Goal: Find contact information: Find contact information

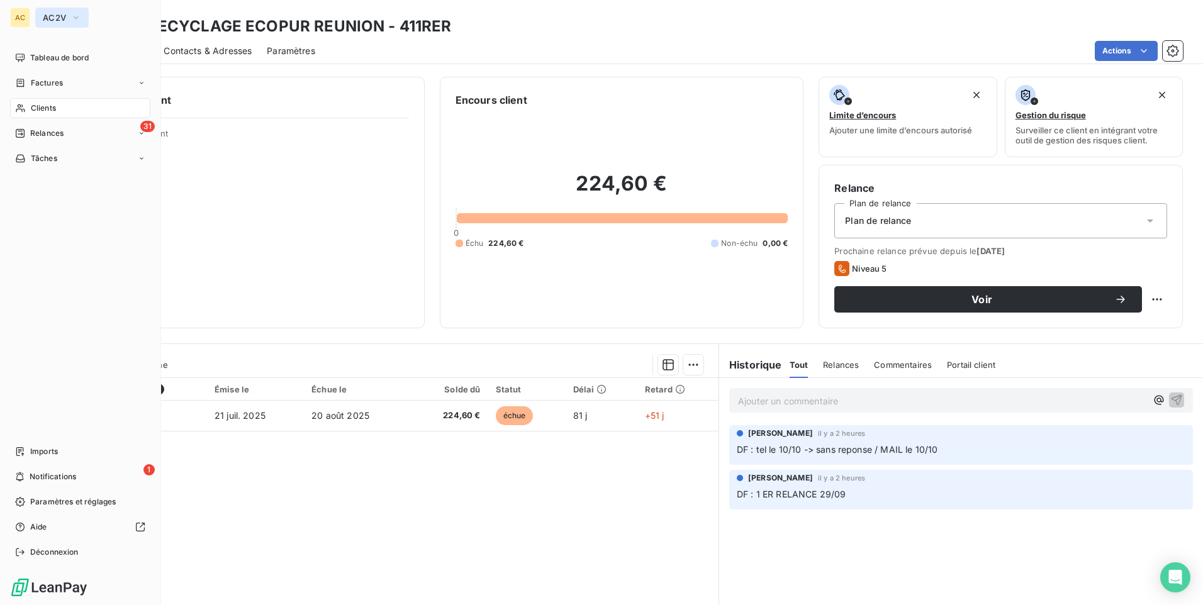
click at [63, 17] on span "AC2V" at bounding box center [54, 18] width 23 height 10
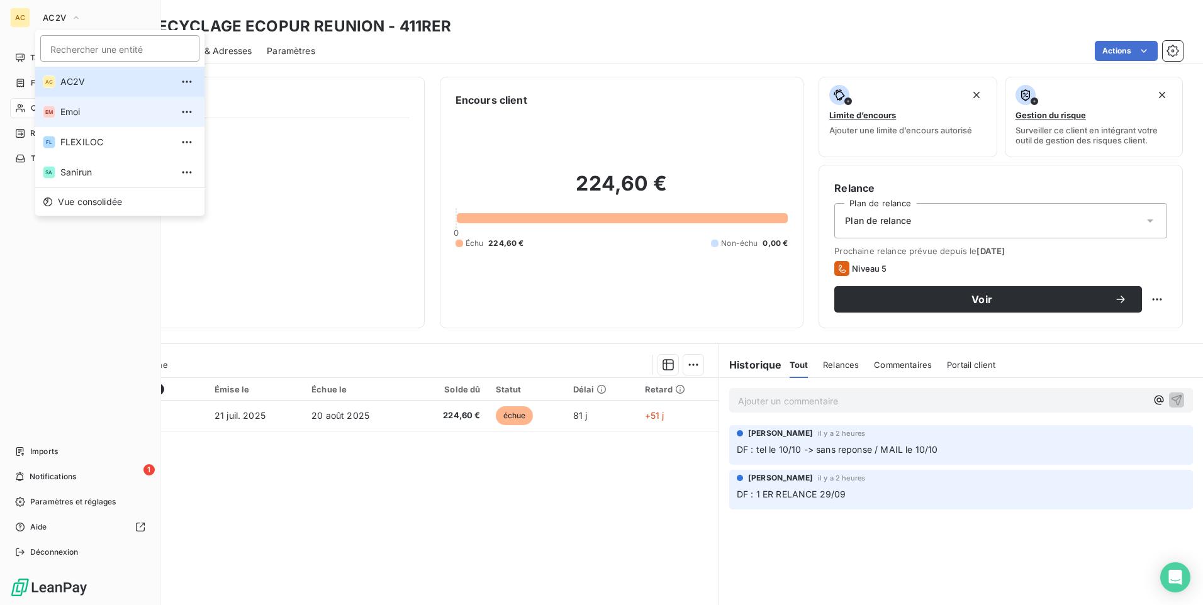
click at [76, 118] on span "Emoi" at bounding box center [115, 112] width 111 height 13
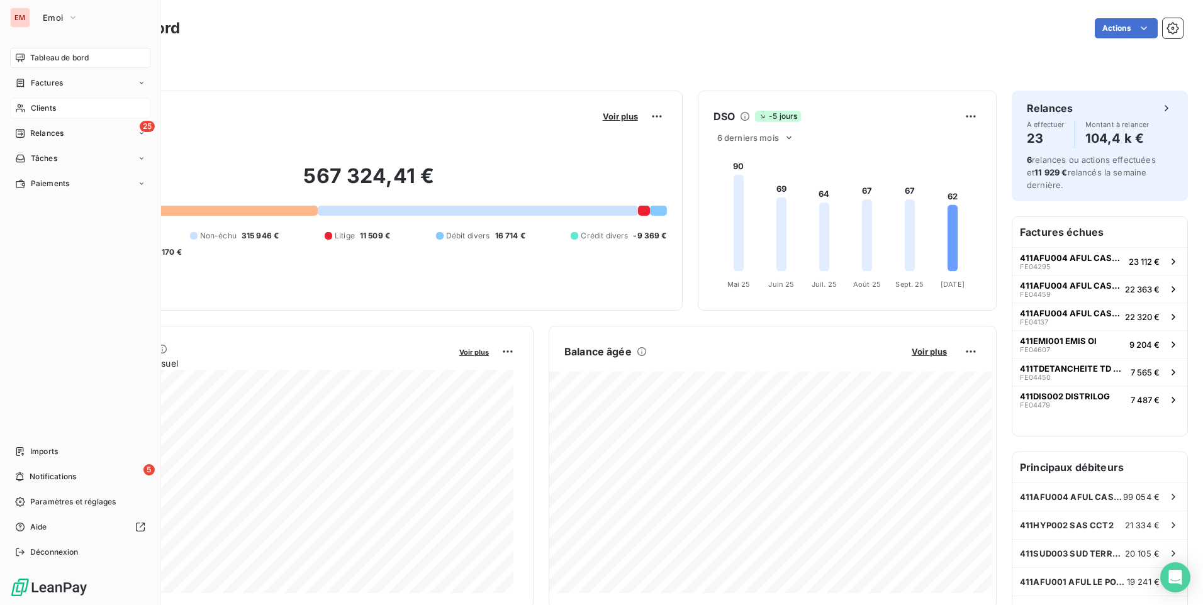
click at [47, 109] on span "Clients" at bounding box center [43, 108] width 25 height 11
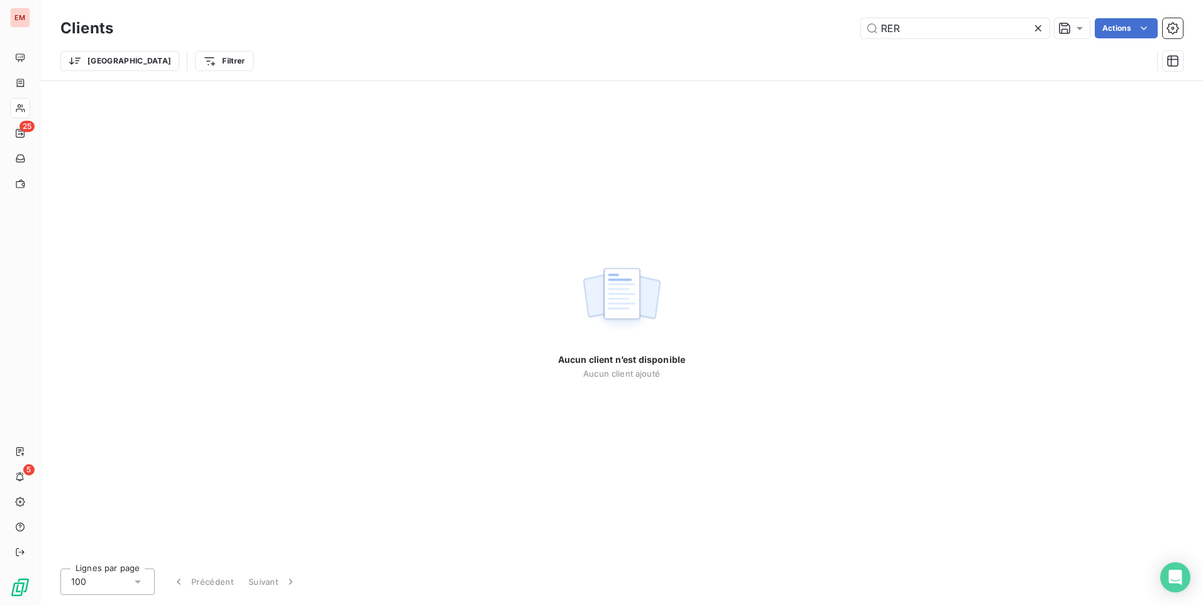
drag, startPoint x: 925, startPoint y: 28, endPoint x: 872, endPoint y: 40, distance: 55.0
click at [861, 42] on div "Clients RER Actions Trier Filtrer" at bounding box center [621, 47] width 1123 height 65
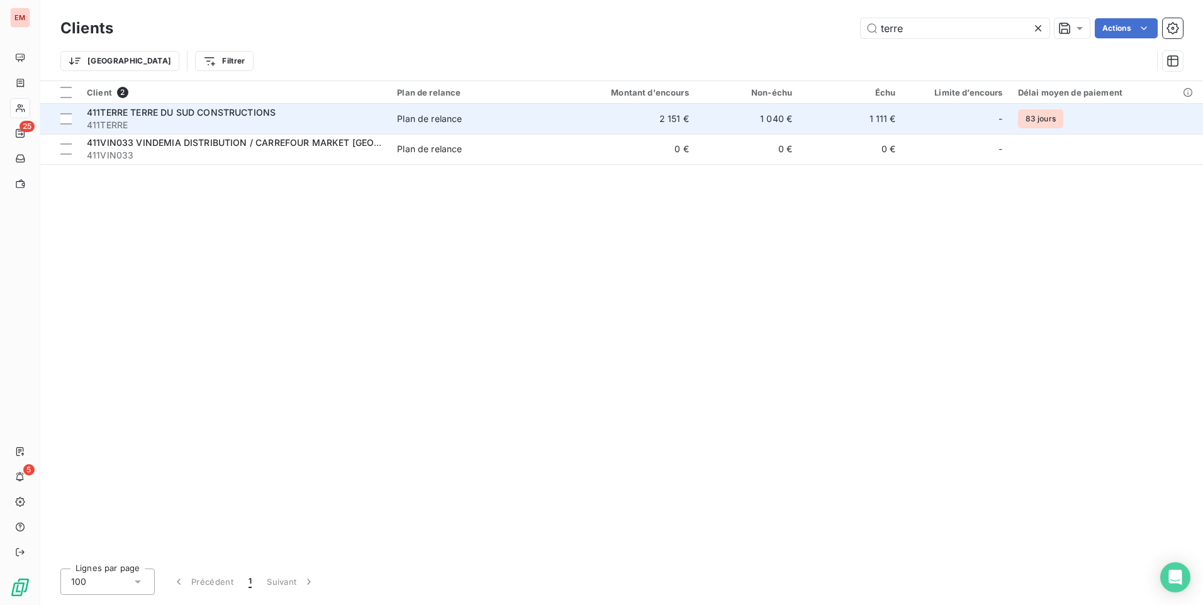
type input "terre"
click at [206, 120] on span "411TERRE" at bounding box center [234, 125] width 295 height 13
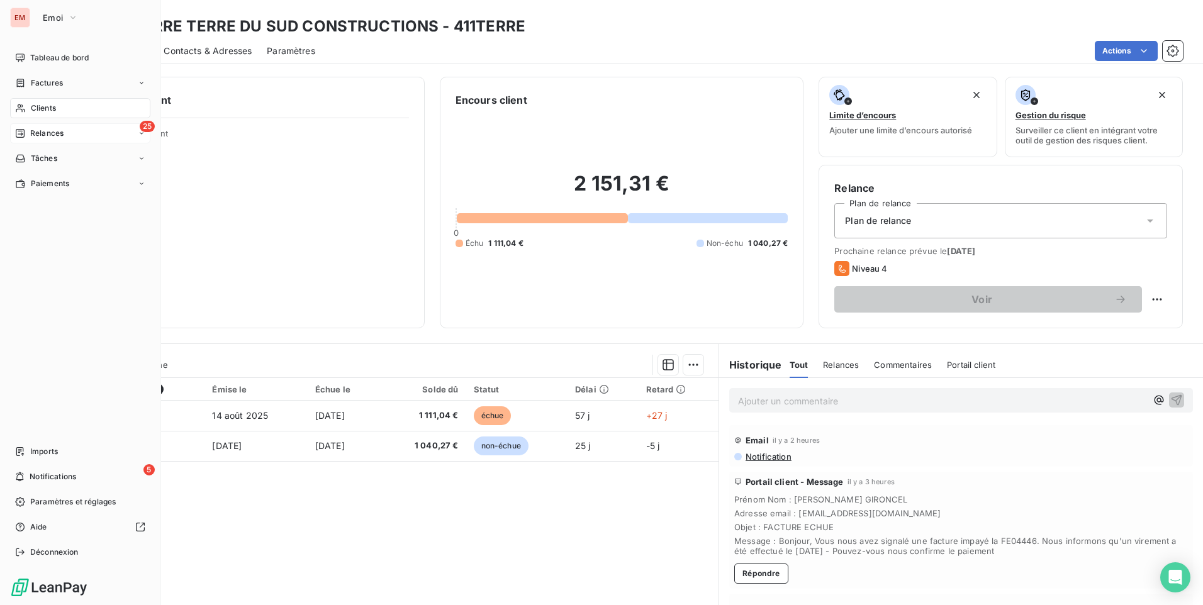
click at [35, 130] on span "Relances" at bounding box center [46, 133] width 33 height 11
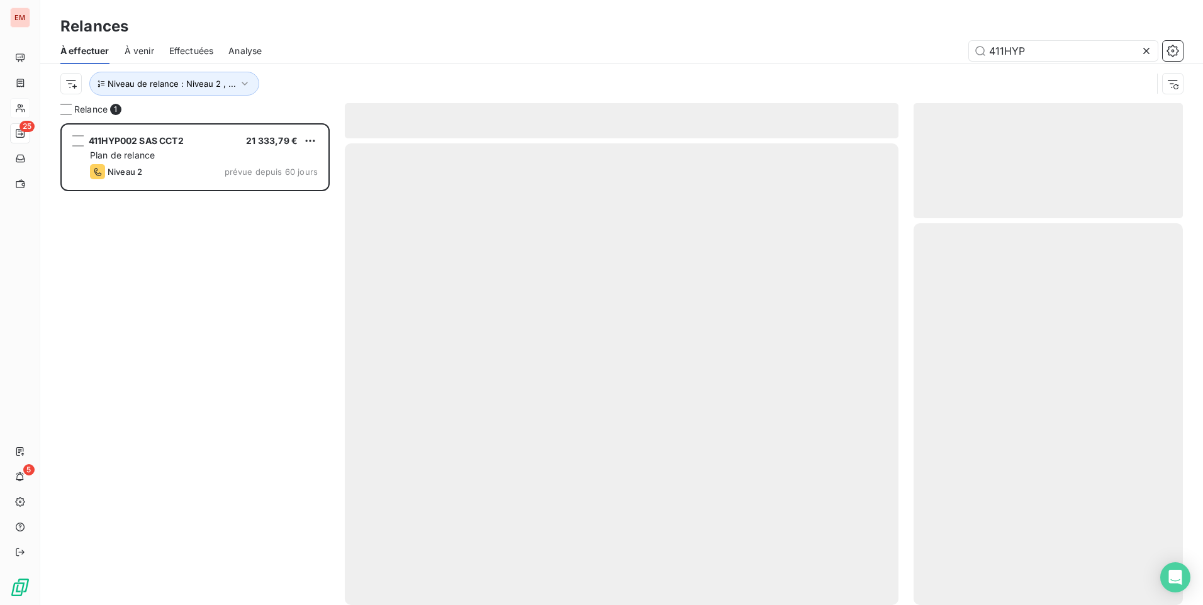
scroll to position [473, 260]
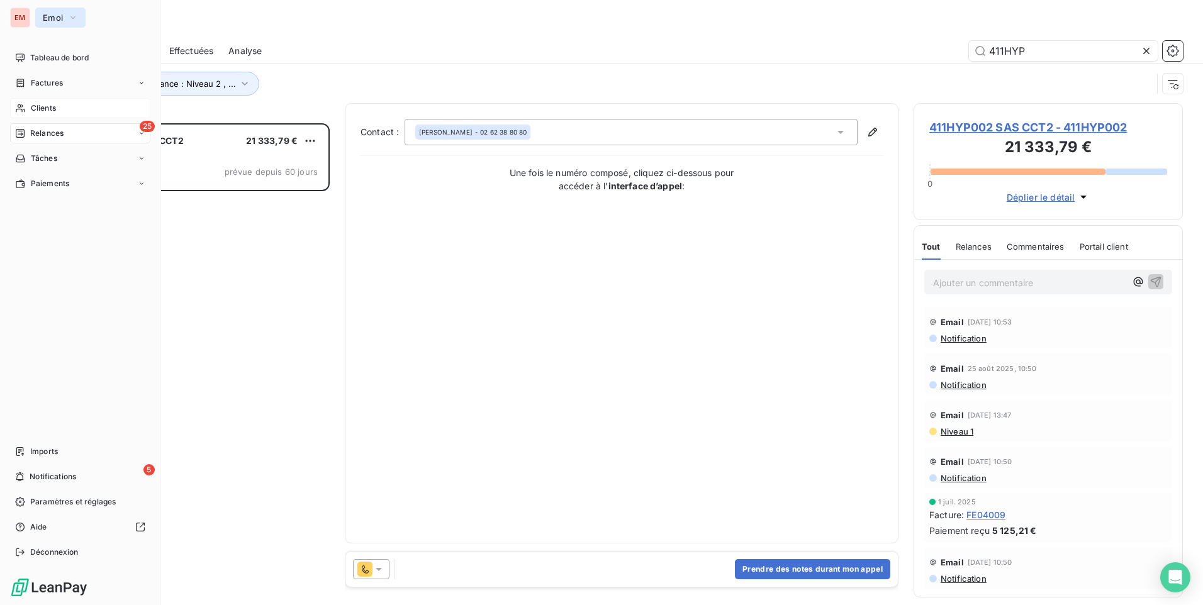
click at [45, 17] on span "Emoi" at bounding box center [53, 18] width 20 height 10
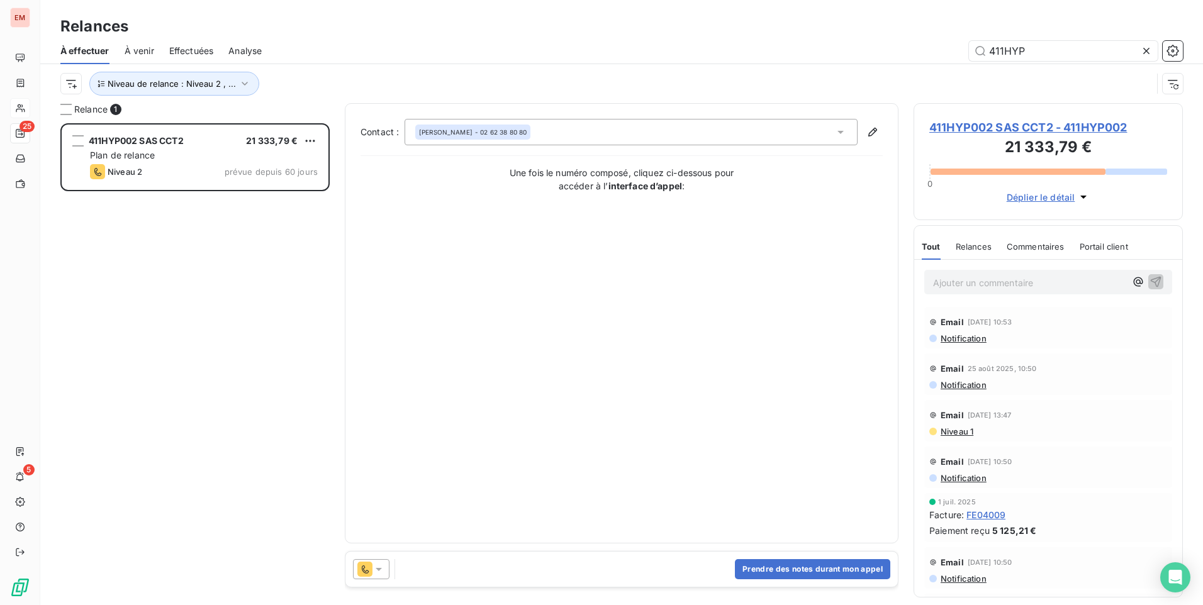
click at [244, 302] on div "411HYP002 SAS CCT2 21 333,79 € Plan de relance Niveau 2 prévue depuis 60 jours" at bounding box center [194, 364] width 269 height 482
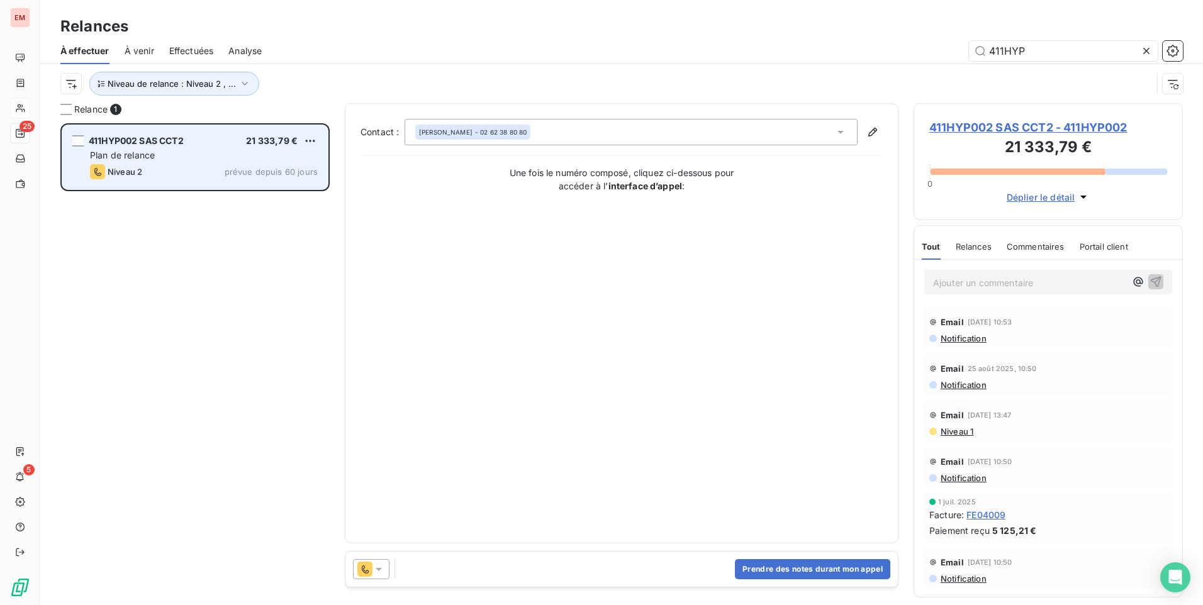
click at [192, 154] on div "Plan de relance" at bounding box center [204, 155] width 228 height 13
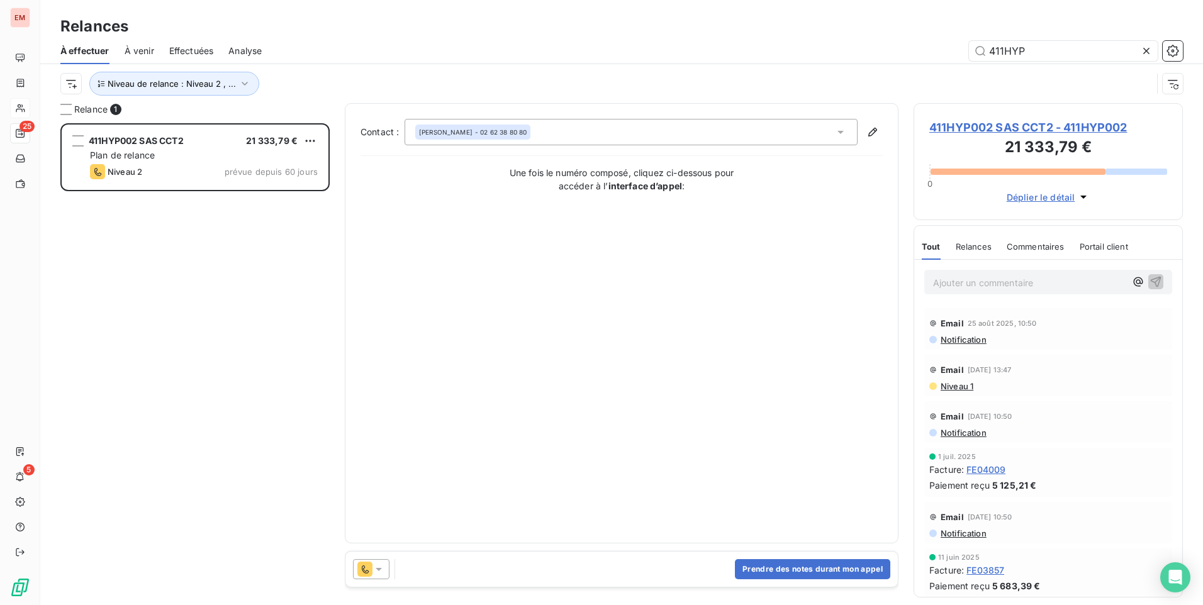
scroll to position [0, 0]
click at [416, 469] on div "Prendre des notes durant mon appel" at bounding box center [622, 569] width 553 height 35
click at [442, 469] on div "Prendre des notes durant mon appel" at bounding box center [622, 569] width 553 height 35
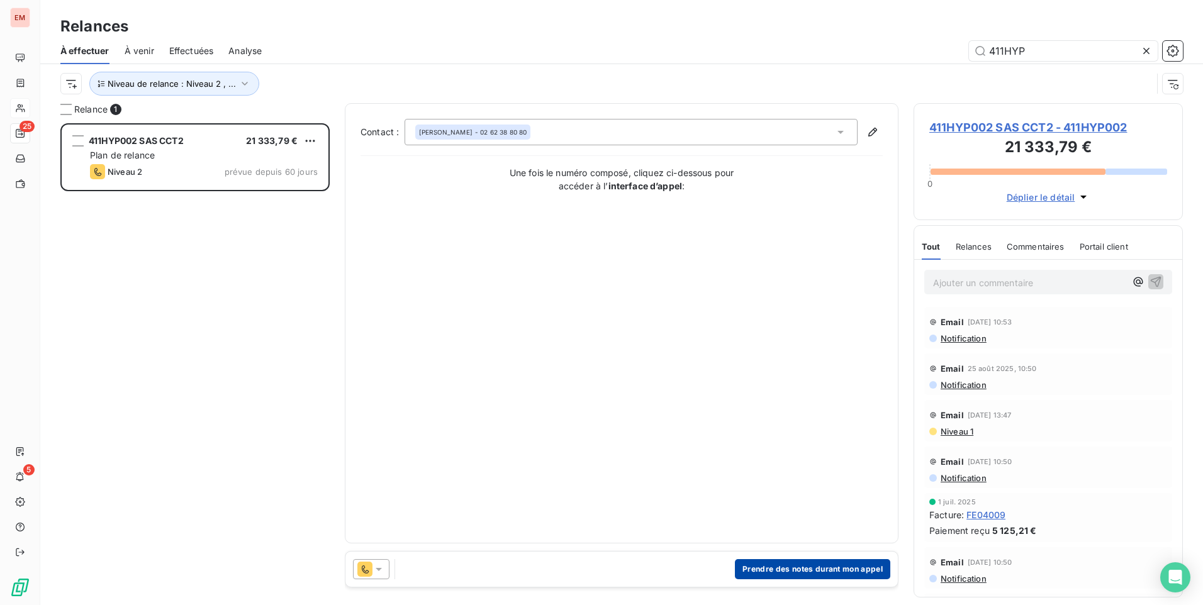
click at [764, 469] on button "Prendre des notes durant mon appel" at bounding box center [812, 570] width 155 height 20
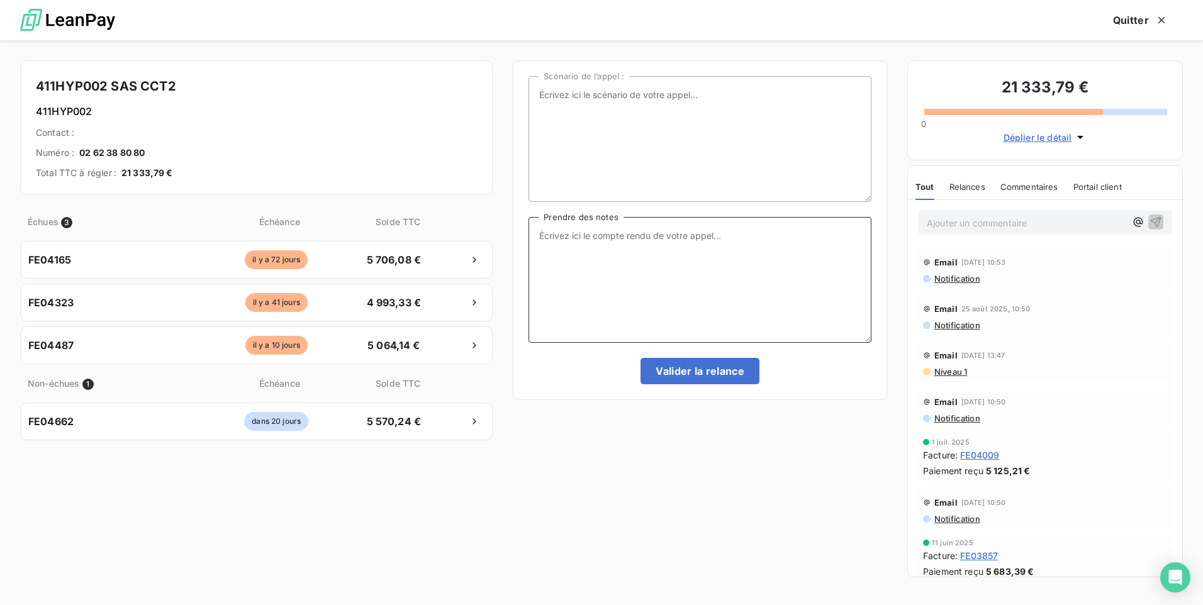
click at [588, 255] on textarea "Prendre des notes" at bounding box center [700, 280] width 343 height 126
type textarea "m"
click at [588, 251] on textarea "Mariève: tel ce jour - le responsable QSE ne fait plus parti de l'entreprise. L…" at bounding box center [700, 280] width 343 height 126
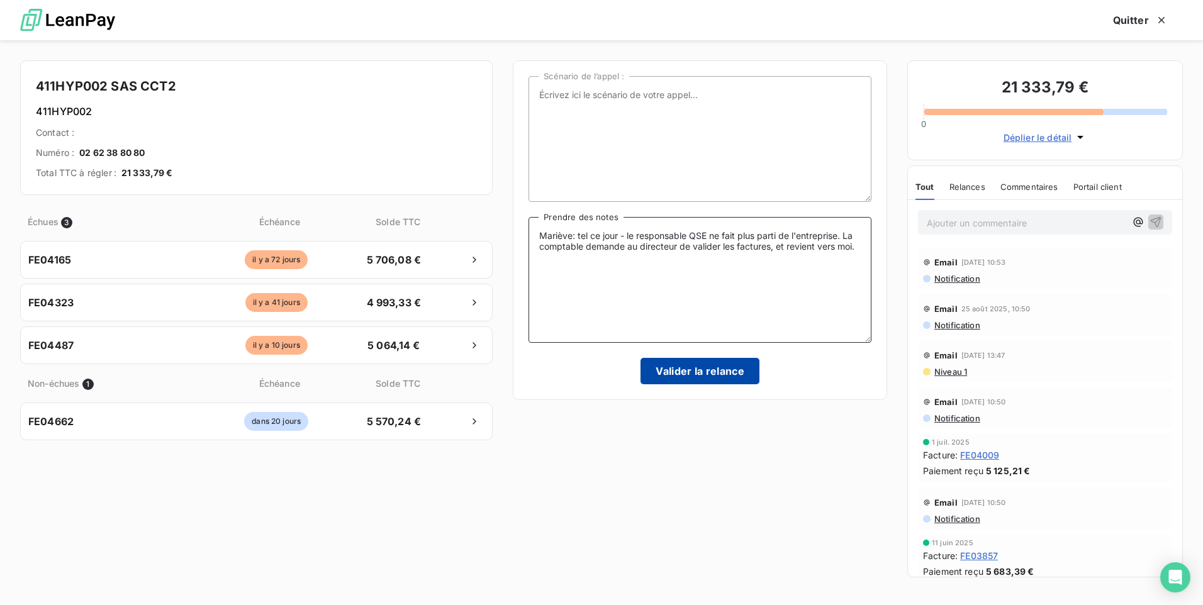
type textarea "Mariève: tel ce jour - le responsable QSE ne fait plus parti de l'entreprise. L…"
click at [696, 366] on button "Valider la relance" at bounding box center [700, 371] width 119 height 26
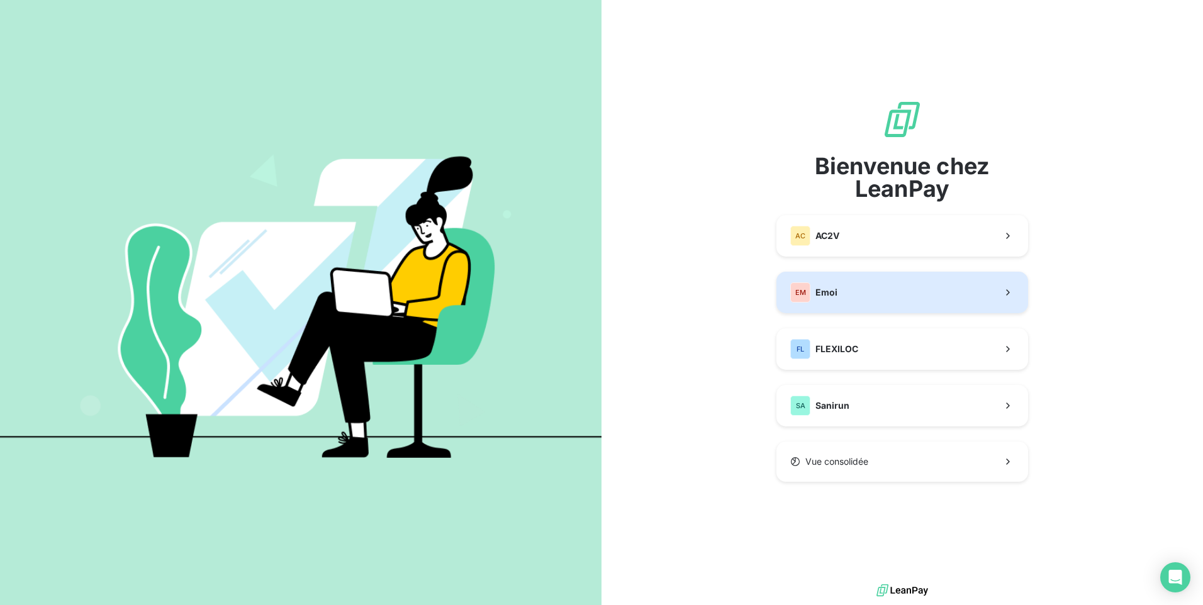
click at [875, 303] on button "EM Emoi" at bounding box center [903, 293] width 252 height 42
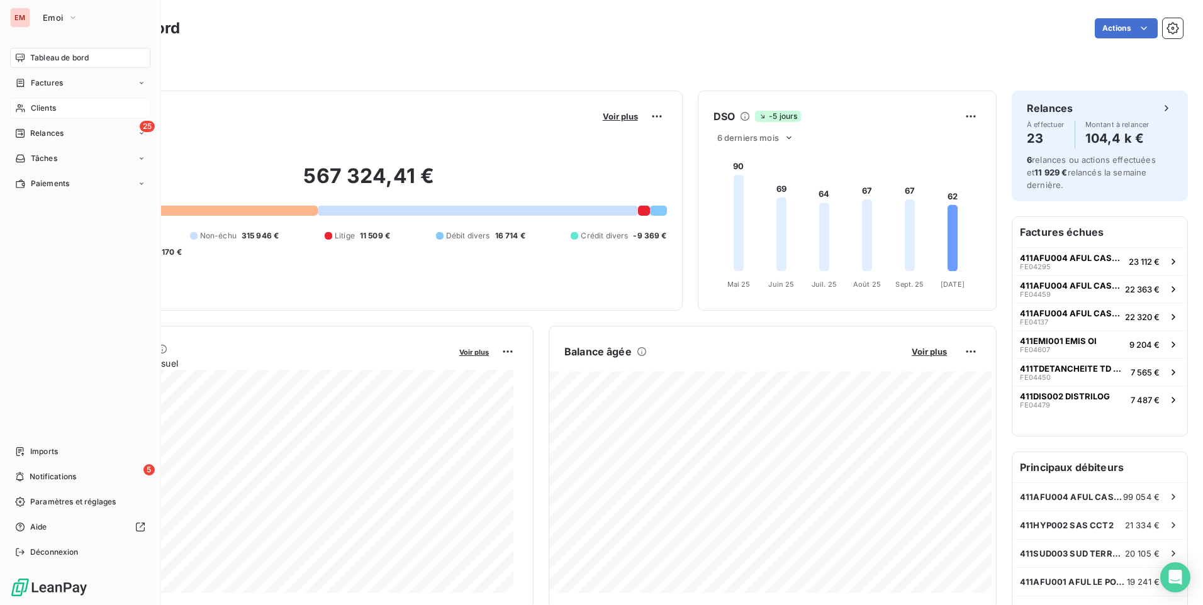
click at [67, 115] on div "Clients" at bounding box center [80, 108] width 140 height 20
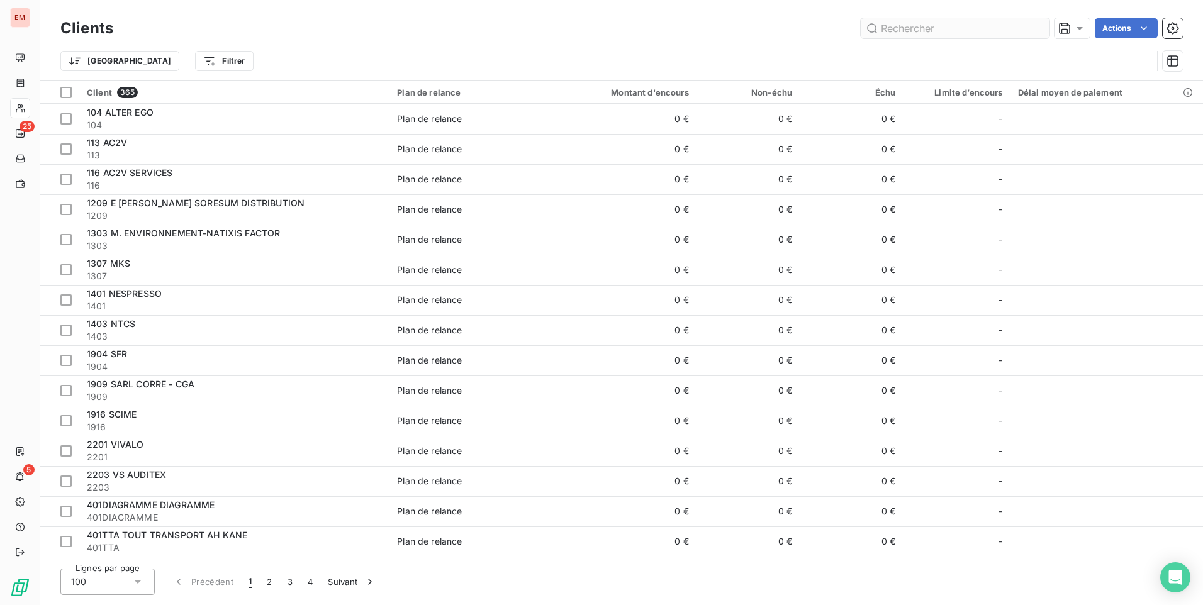
click at [903, 26] on input "text" at bounding box center [955, 28] width 189 height 20
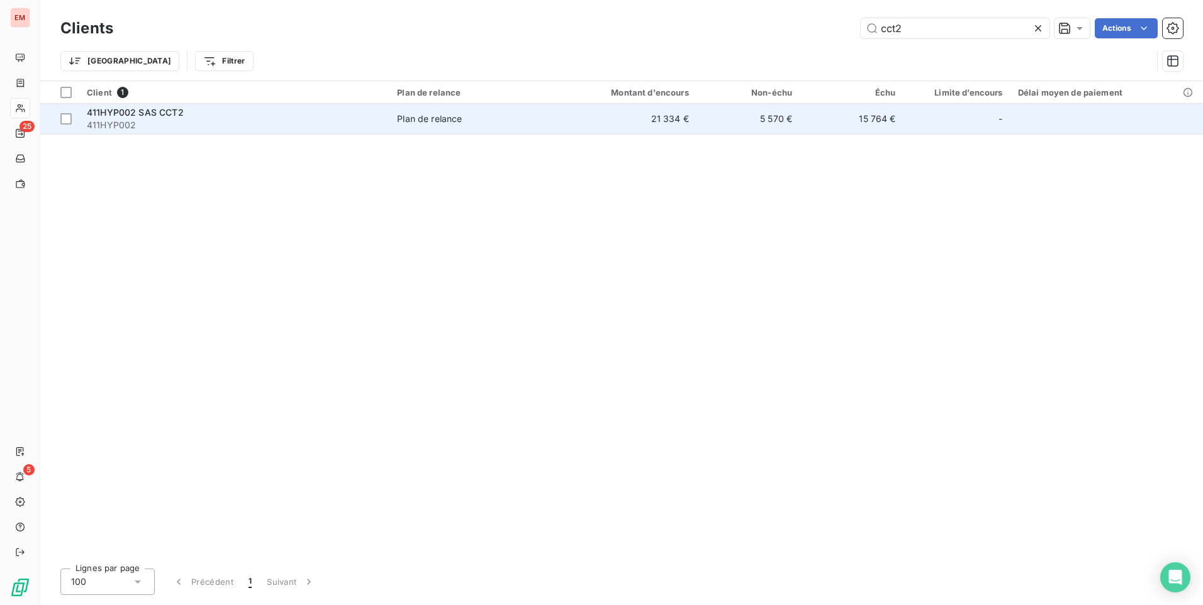
type input "cct2"
click at [236, 123] on span "411HYP002" at bounding box center [234, 125] width 295 height 13
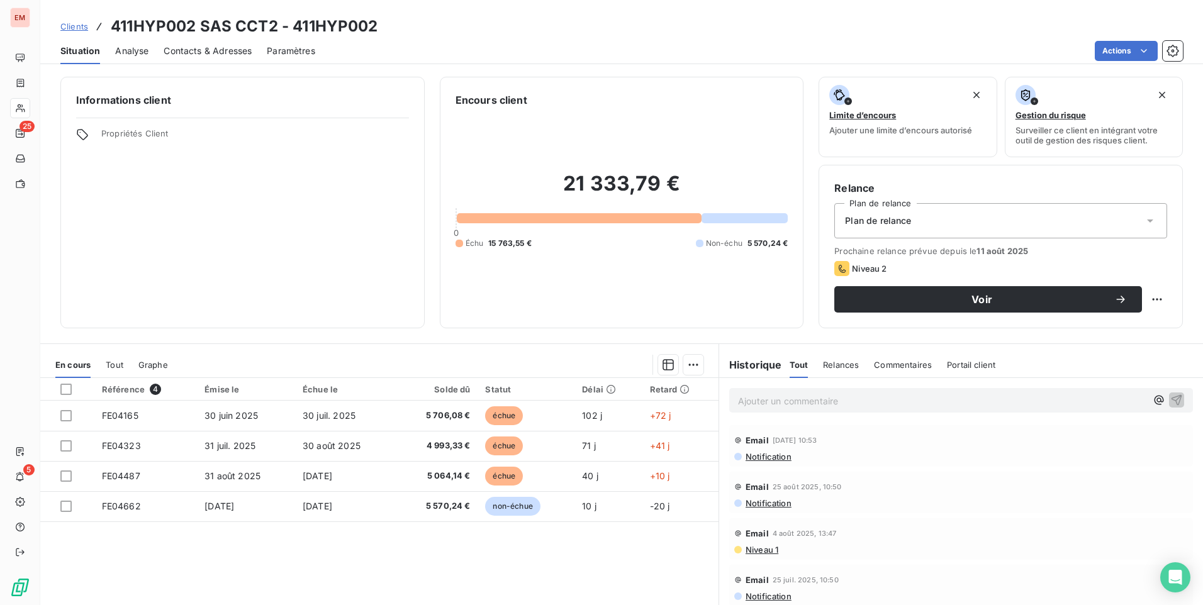
click at [218, 47] on span "Contacts & Adresses" at bounding box center [208, 51] width 88 height 13
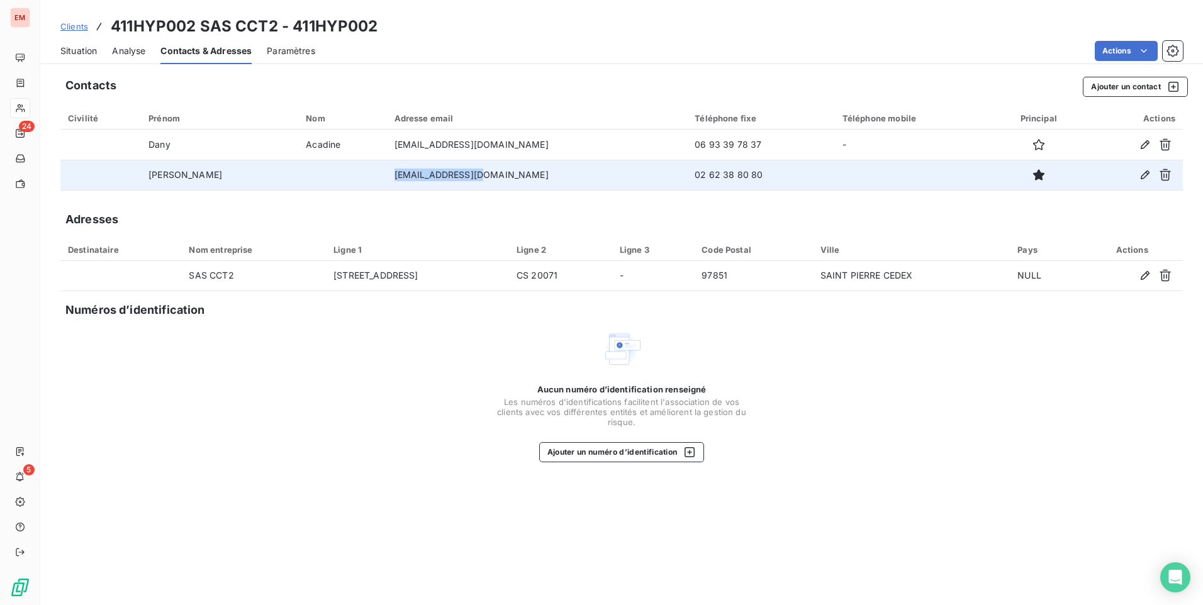
drag, startPoint x: 473, startPoint y: 175, endPoint x: 376, endPoint y: 174, distance: 96.3
click at [387, 174] on td "[EMAIL_ADDRESS][DOMAIN_NAME]" at bounding box center [537, 175] width 301 height 30
copy td "[EMAIL_ADDRESS][DOMAIN_NAME]"
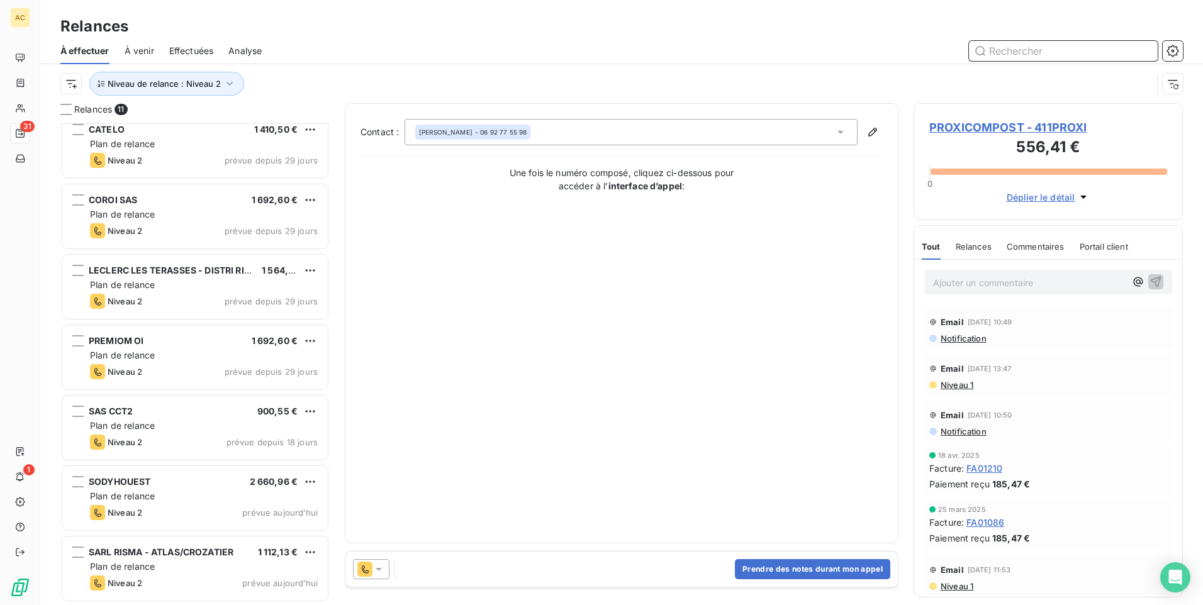
scroll to position [473, 260]
